Goal: Information Seeking & Learning: Learn about a topic

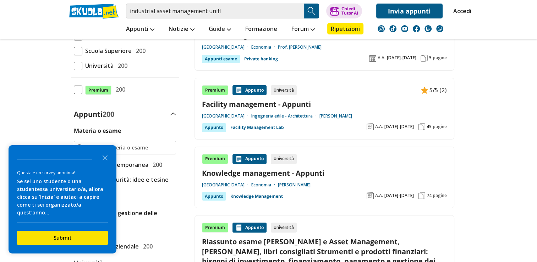
scroll to position [142, 0]
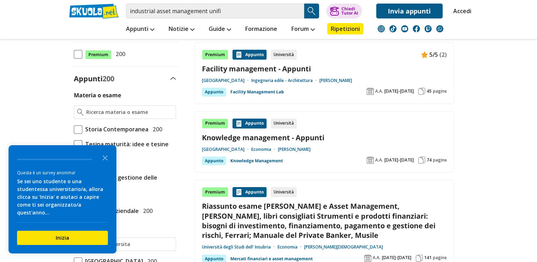
click at [106, 164] on icon "Close the survey" at bounding box center [105, 157] width 14 height 14
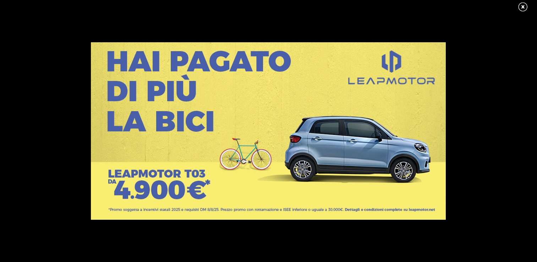
scroll to position [0, 0]
click at [525, 7] on link at bounding box center [527, 7] width 18 height 11
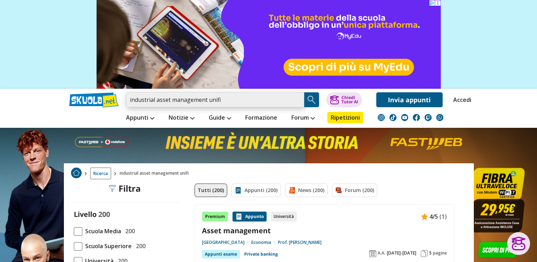
drag, startPoint x: 226, startPoint y: 98, endPoint x: 102, endPoint y: 96, distance: 123.6
click at [102, 96] on div "industrial asset management unifi Trova un tutor esperto su questo argomento Ch…" at bounding box center [269, 98] width 410 height 18
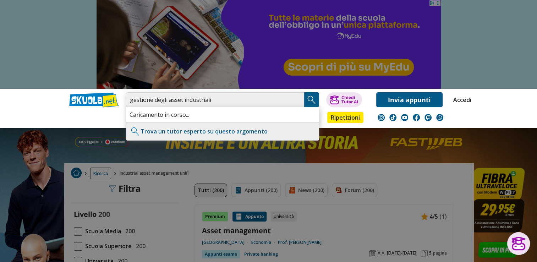
type input "gestione degli asset industriali"
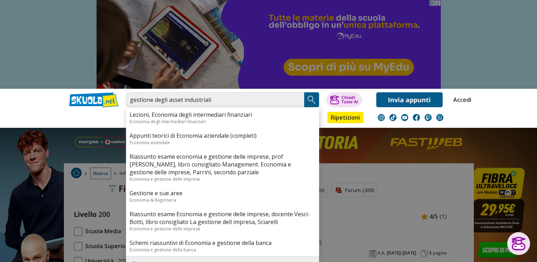
click at [316, 99] on img "Search Button" at bounding box center [311, 99] width 11 height 11
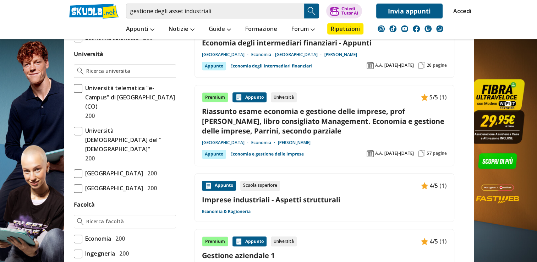
scroll to position [320, 0]
